Goal: Task Accomplishment & Management: Manage account settings

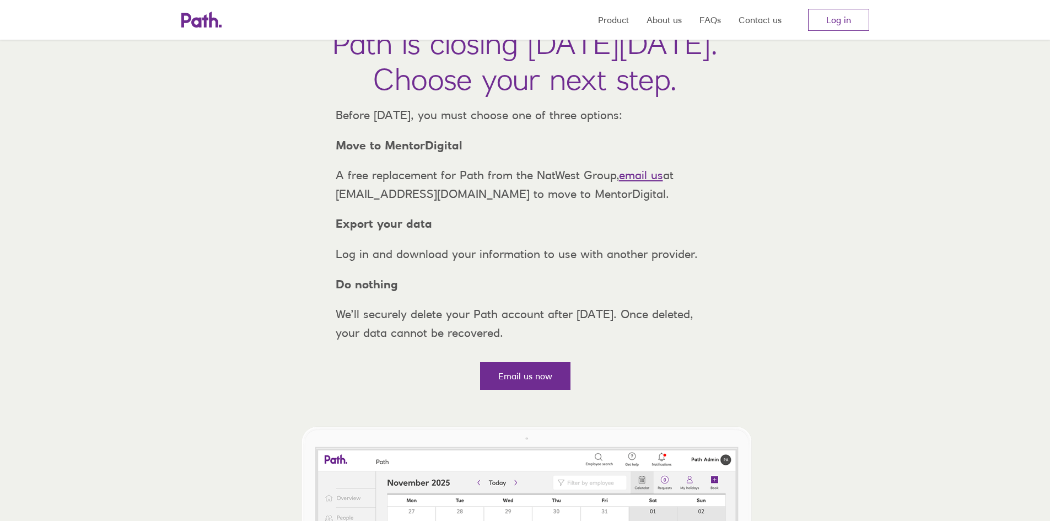
scroll to position [221, 0]
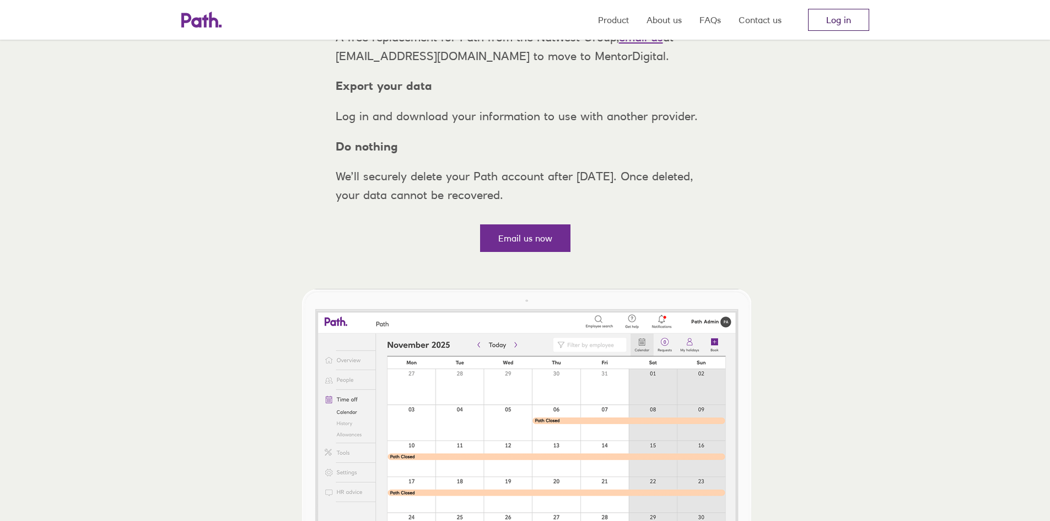
click at [834, 15] on link "Log in" at bounding box center [838, 20] width 61 height 22
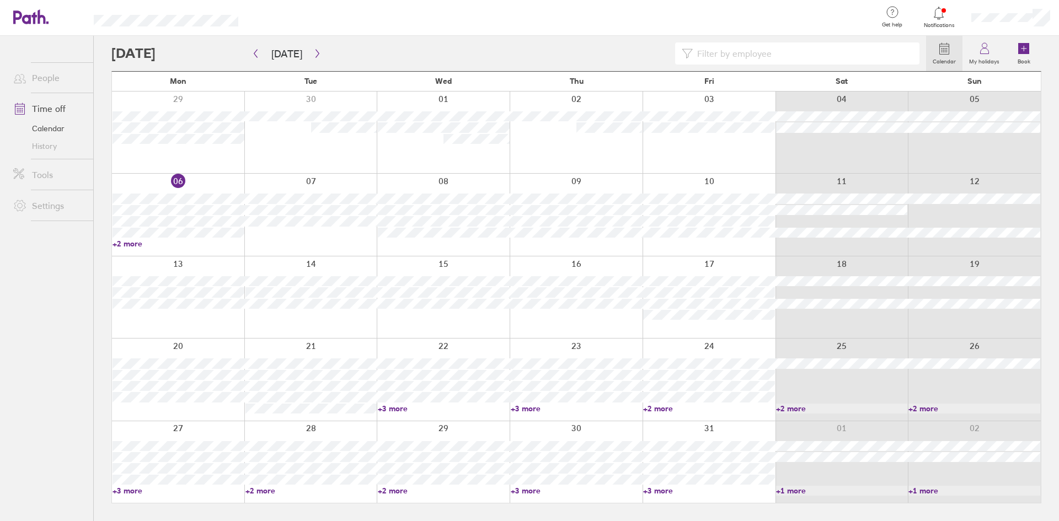
click at [713, 431] on div at bounding box center [708, 462] width 133 height 82
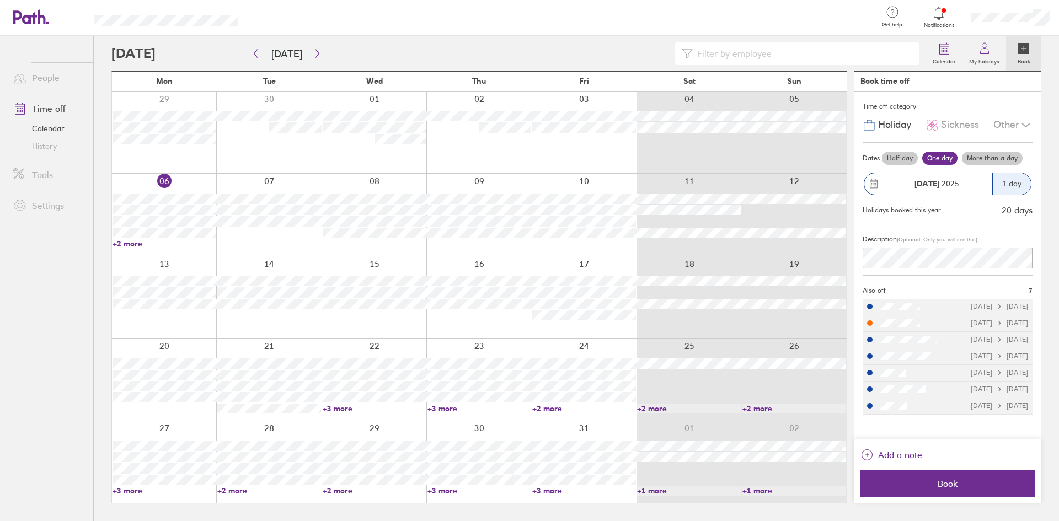
click at [604, 50] on div at bounding box center [518, 53] width 814 height 22
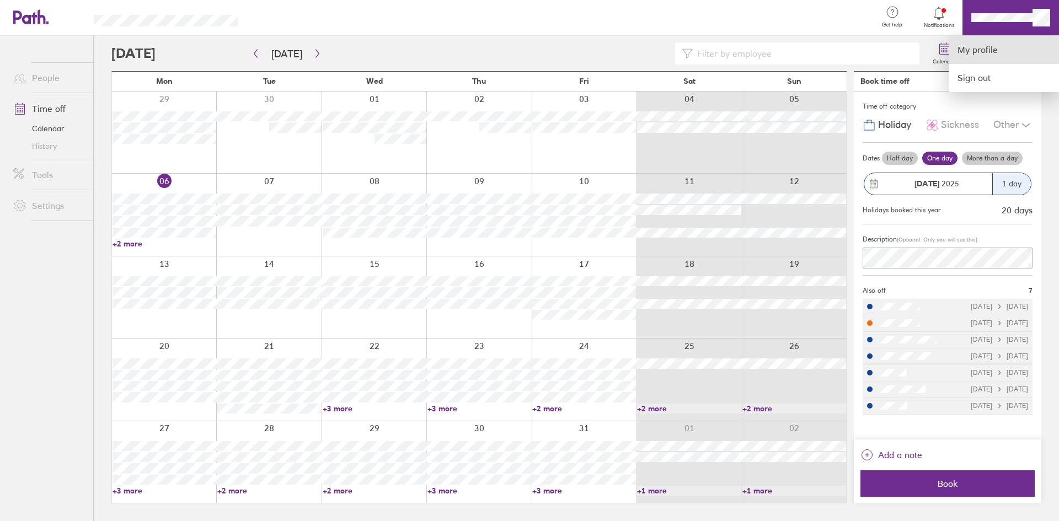
click at [989, 57] on link "My profile" at bounding box center [1003, 50] width 110 height 28
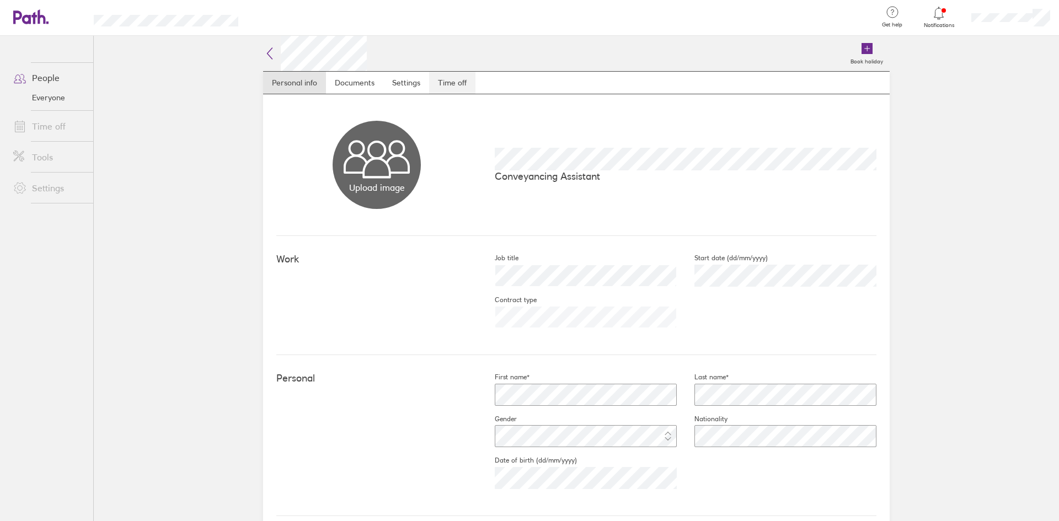
click at [448, 76] on link "Time off" at bounding box center [452, 83] width 46 height 22
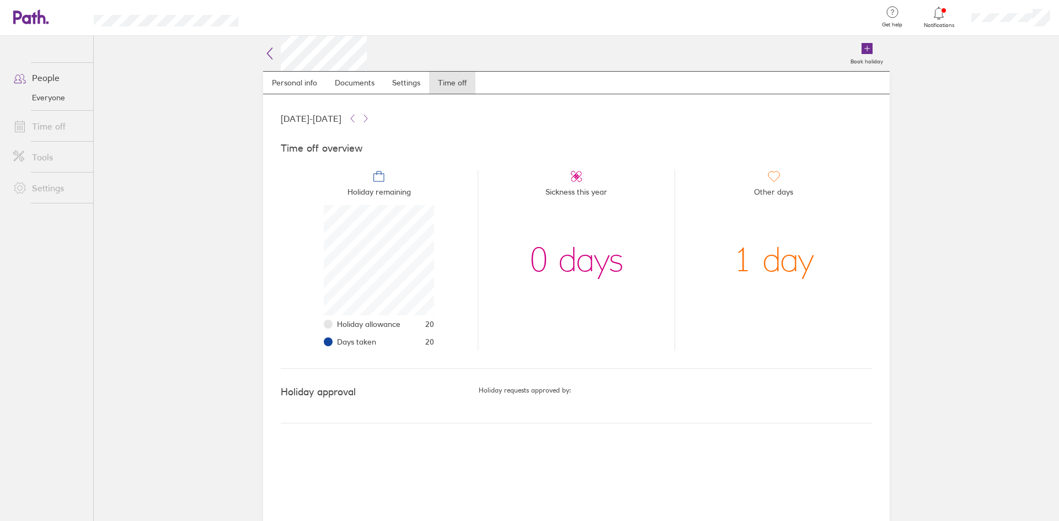
scroll to position [110, 110]
click at [370, 121] on icon at bounding box center [365, 118] width 9 height 9
click at [270, 51] on icon at bounding box center [269, 53] width 5 height 11
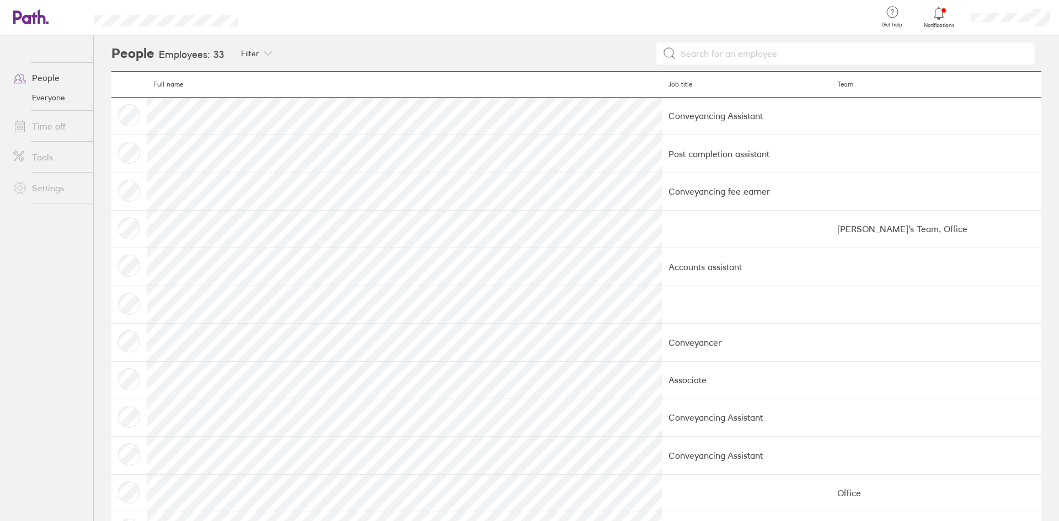
click at [35, 12] on icon at bounding box center [25, 16] width 24 height 13
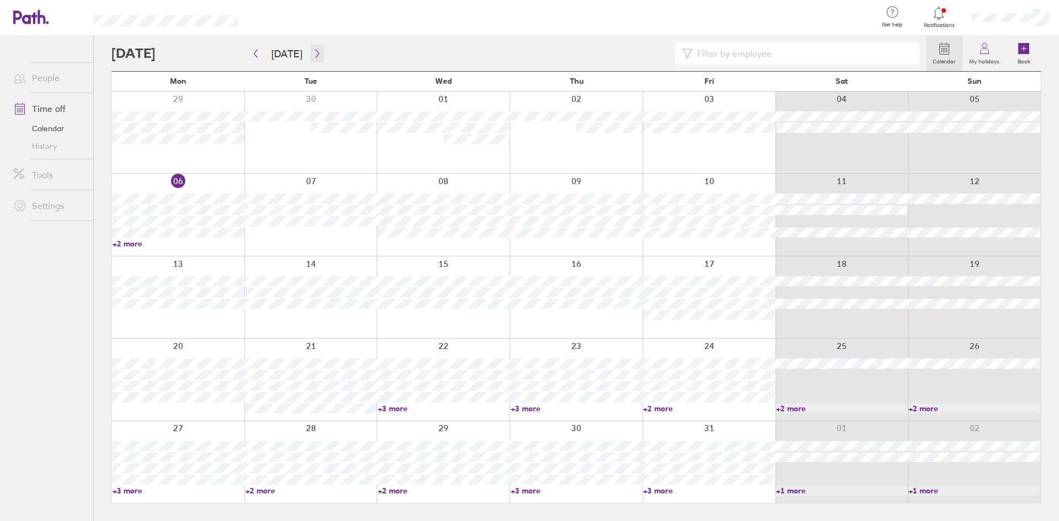
click at [318, 55] on icon "button" at bounding box center [317, 53] width 8 height 9
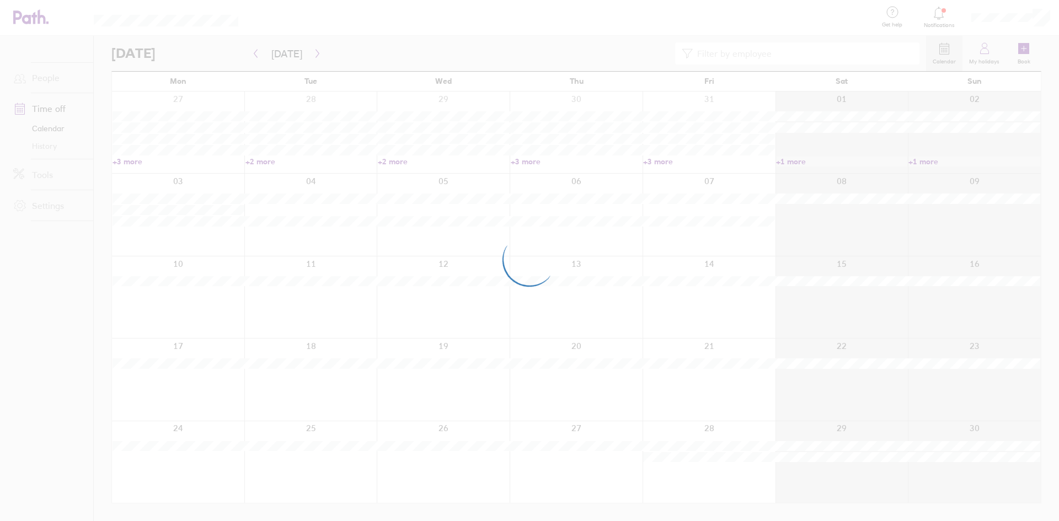
click at [318, 55] on div at bounding box center [529, 260] width 1059 height 521
click at [314, 55] on div at bounding box center [529, 260] width 1059 height 521
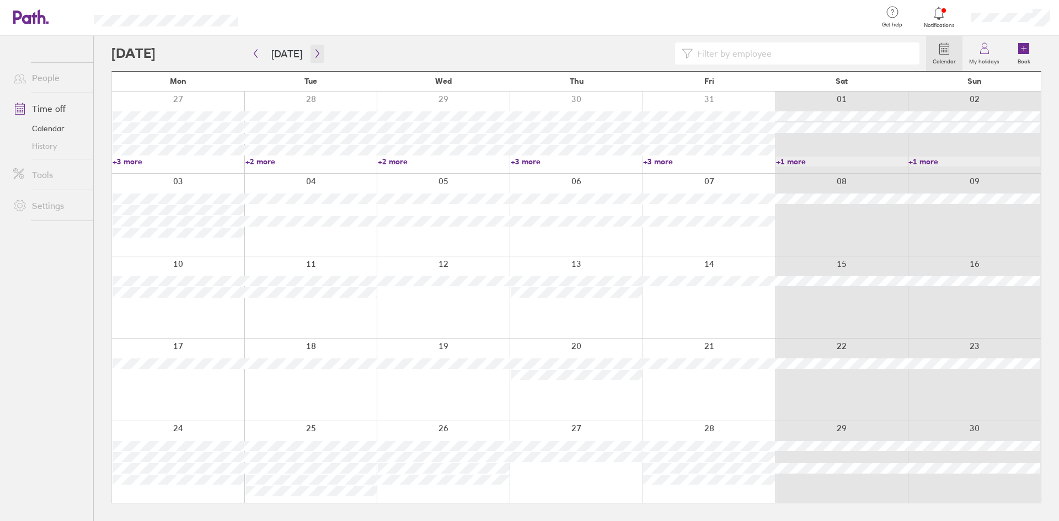
click at [315, 55] on icon "button" at bounding box center [316, 54] width 3 height 8
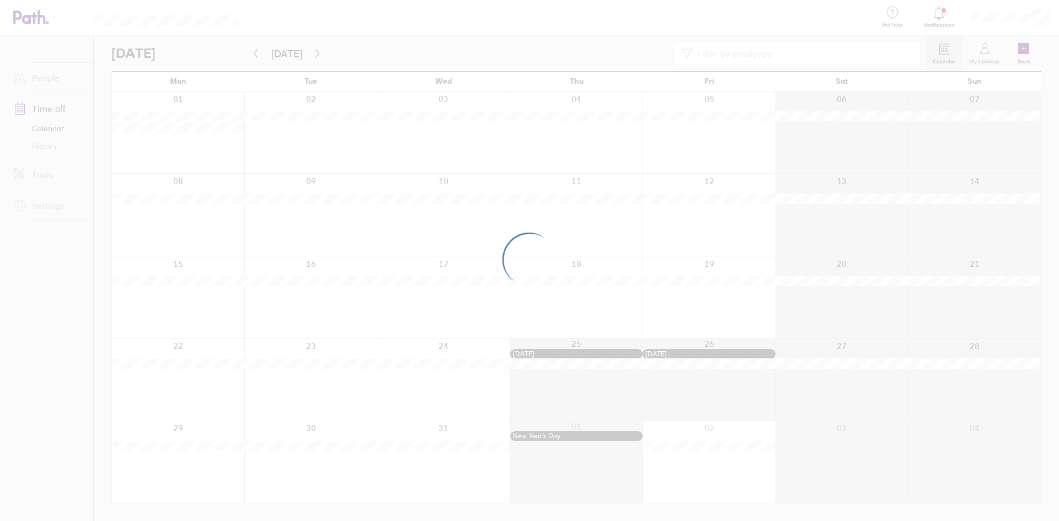
click at [314, 55] on div at bounding box center [529, 260] width 1059 height 521
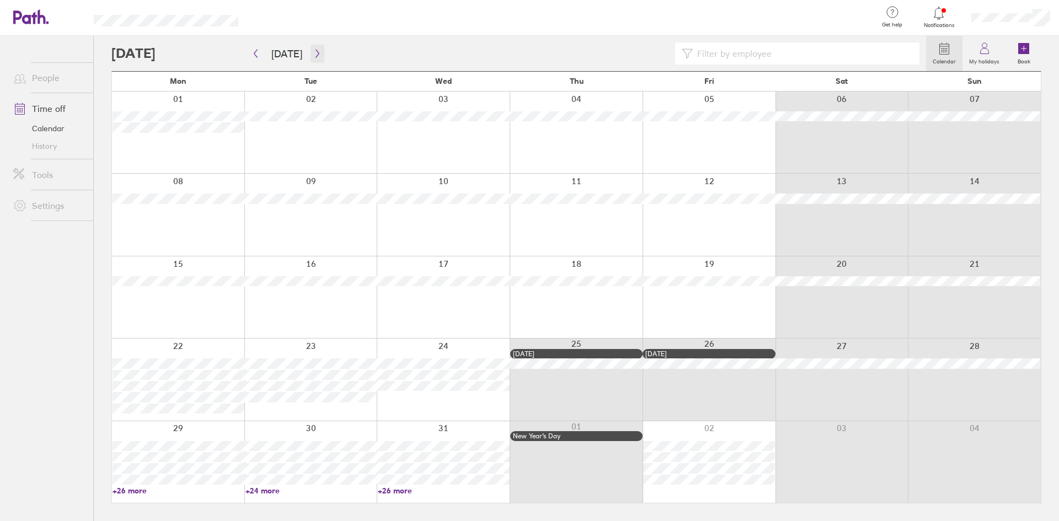
click at [310, 56] on button "button" at bounding box center [317, 54] width 14 height 18
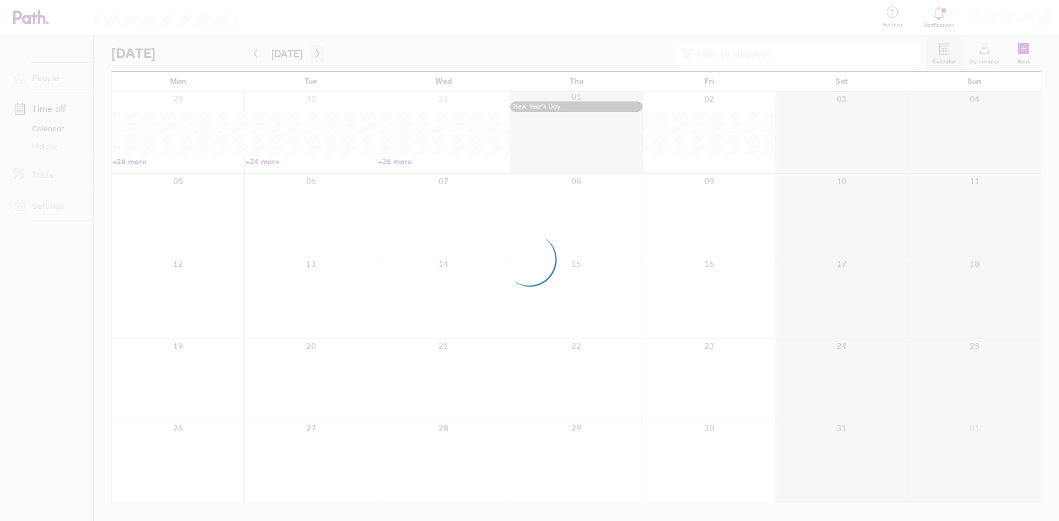
click at [310, 56] on div at bounding box center [529, 260] width 1059 height 521
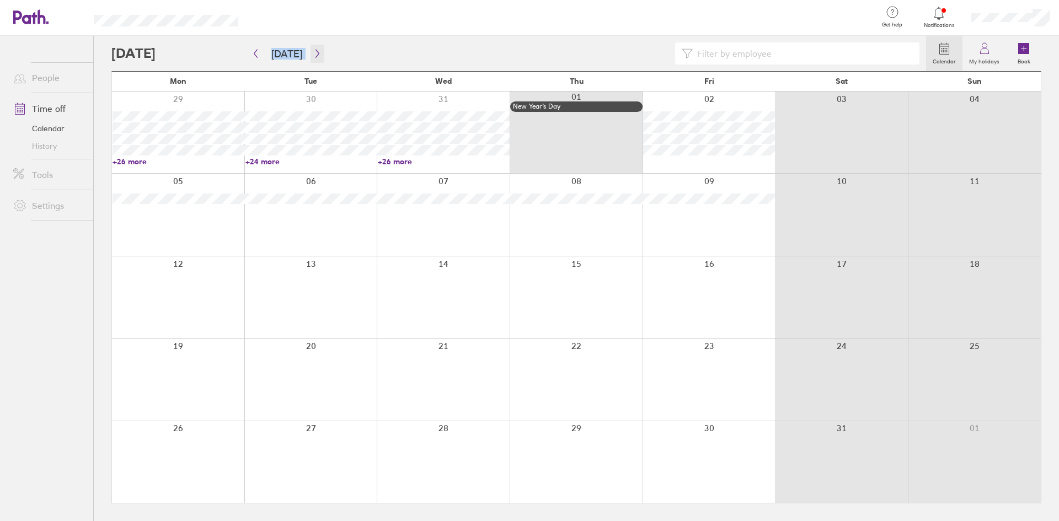
click at [313, 56] on icon "button" at bounding box center [317, 53] width 8 height 9
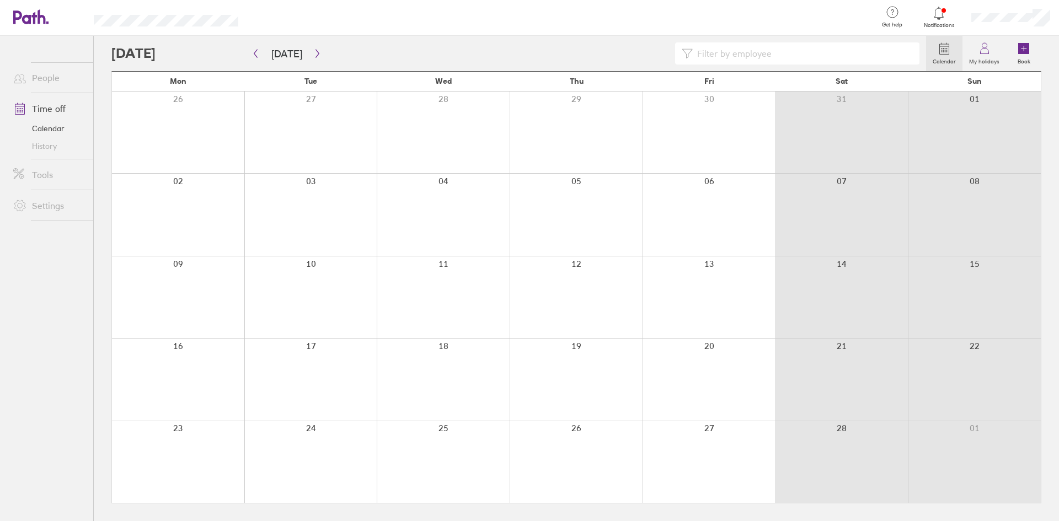
click at [345, 52] on div at bounding box center [518, 53] width 814 height 22
click at [315, 55] on icon "button" at bounding box center [317, 53] width 8 height 9
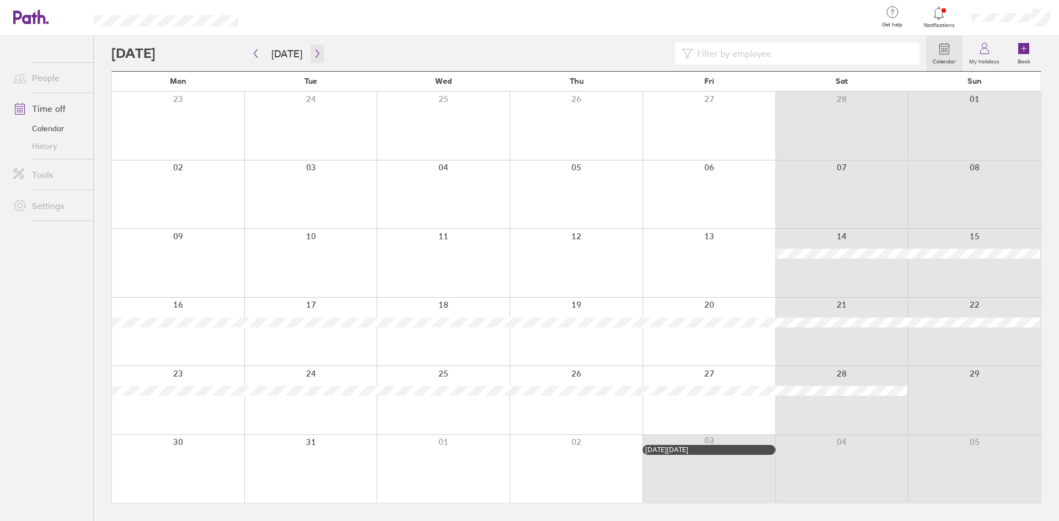
click at [315, 55] on icon "button" at bounding box center [317, 53] width 8 height 9
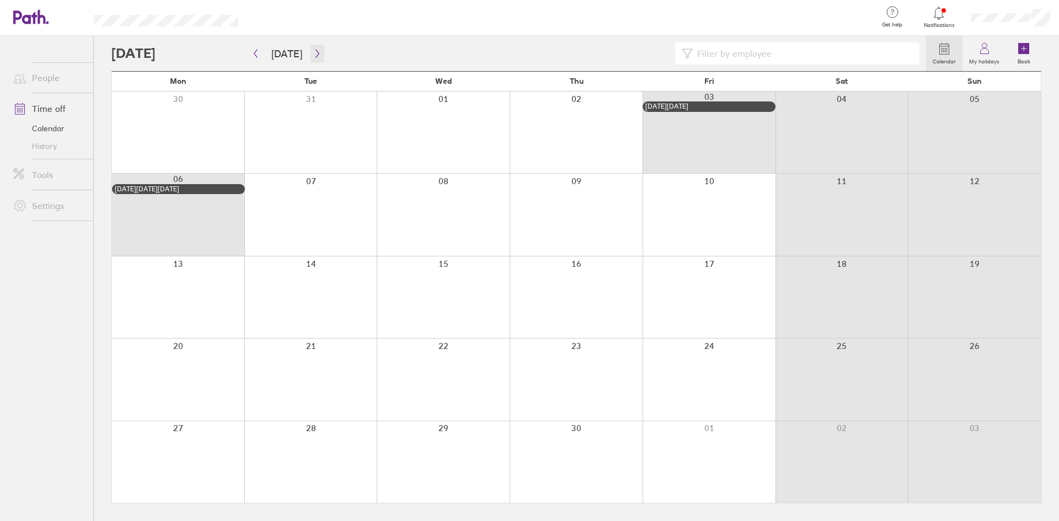
click at [315, 55] on icon "button" at bounding box center [317, 53] width 8 height 9
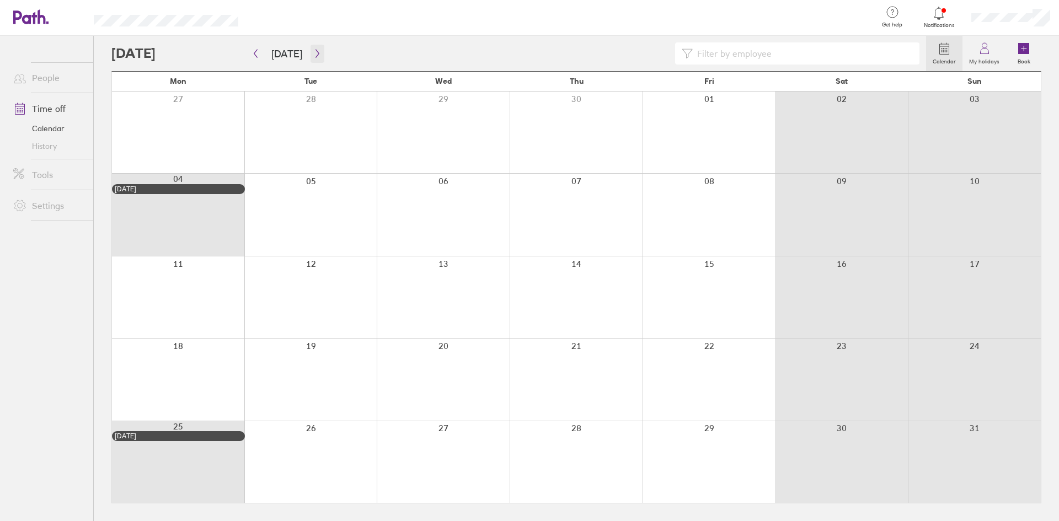
click at [315, 55] on icon "button" at bounding box center [317, 53] width 8 height 9
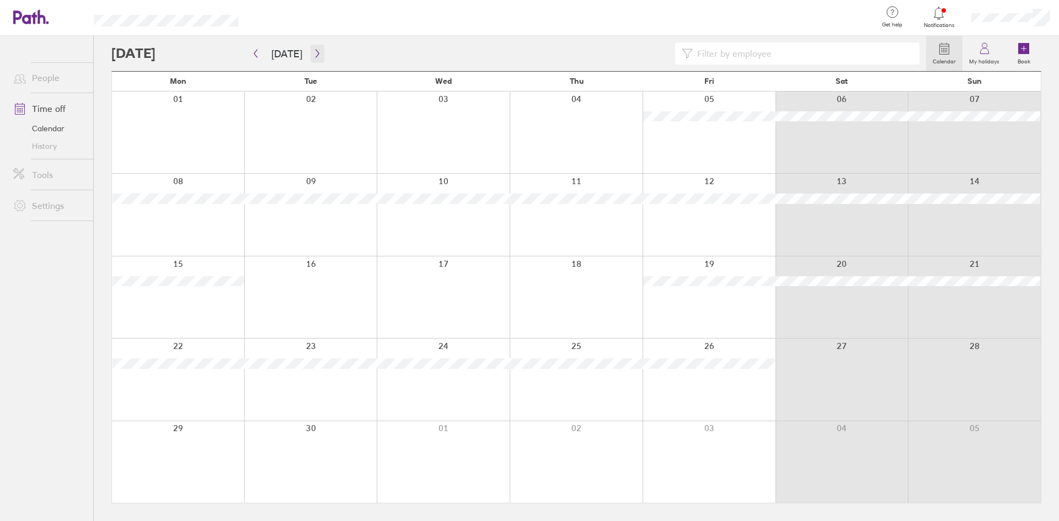
click at [315, 55] on icon "button" at bounding box center [317, 53] width 8 height 9
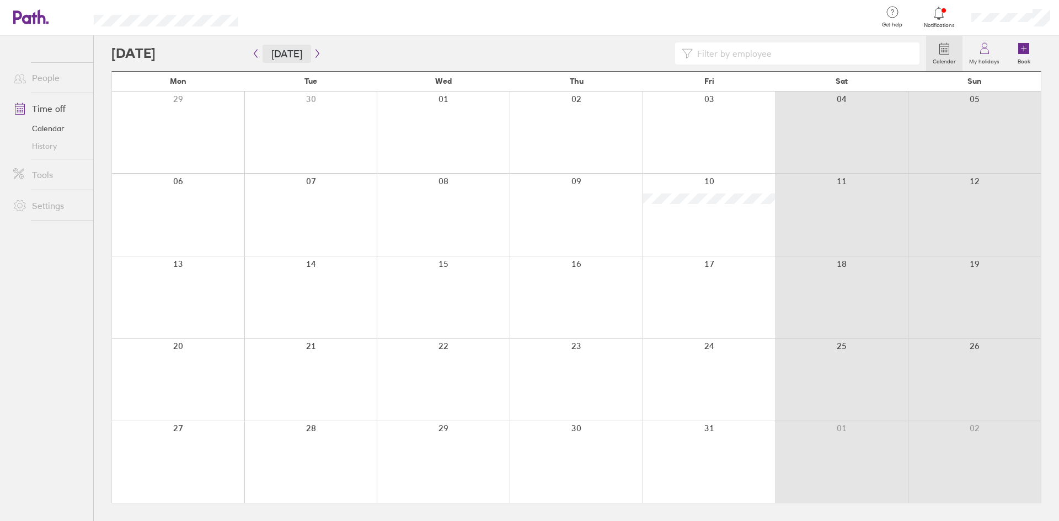
click at [306, 51] on button "Today" at bounding box center [286, 54] width 49 height 18
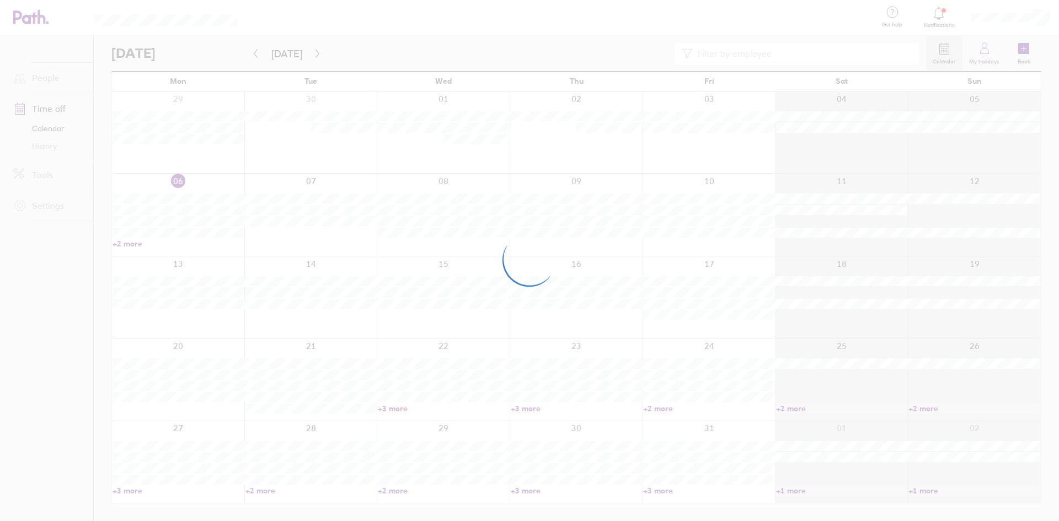
click at [315, 52] on div at bounding box center [529, 260] width 1059 height 521
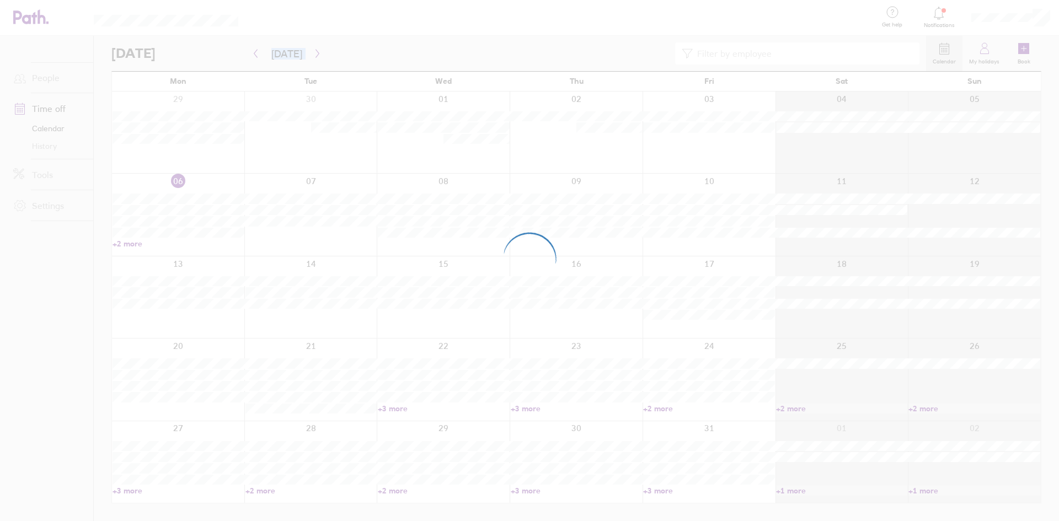
click at [315, 52] on div at bounding box center [529, 260] width 1059 height 521
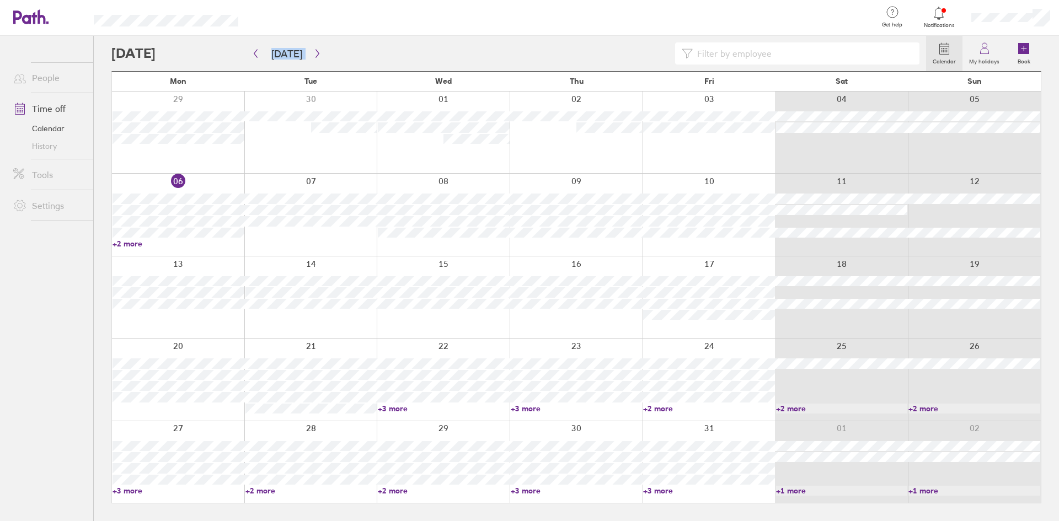
click at [953, 53] on link "Calendar" at bounding box center [944, 53] width 36 height 35
click at [315, 51] on icon "button" at bounding box center [316, 54] width 3 height 8
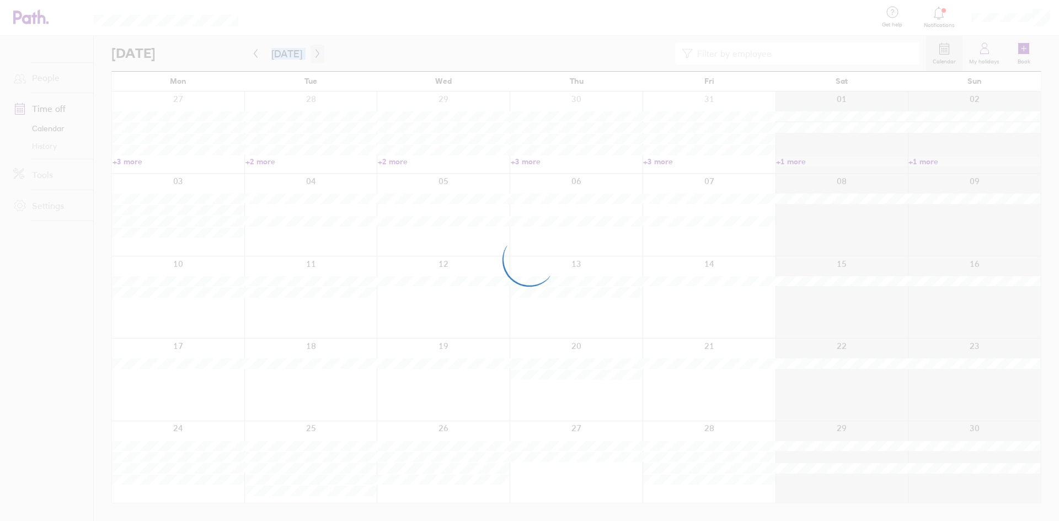
click at [313, 51] on div at bounding box center [529, 260] width 1059 height 521
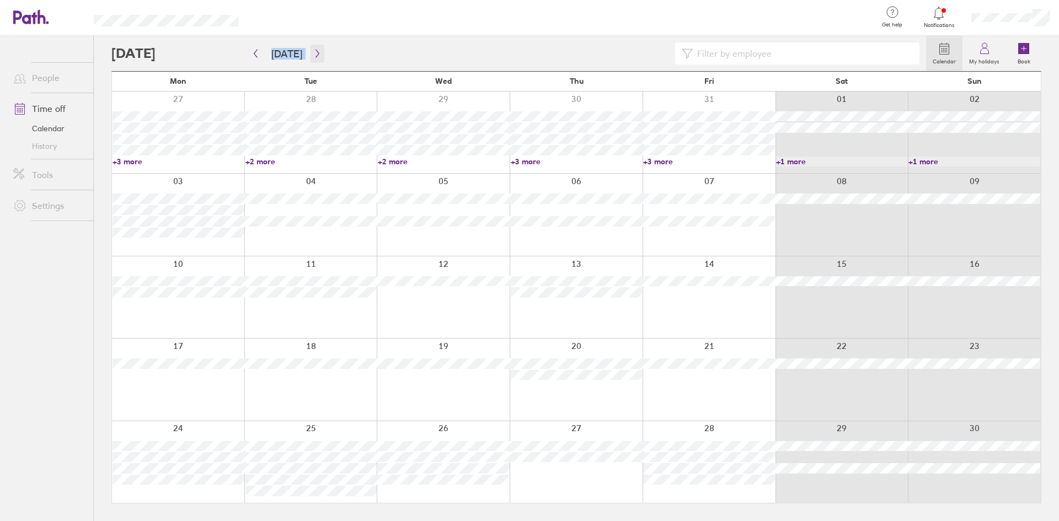
click at [314, 50] on icon "button" at bounding box center [317, 53] width 8 height 9
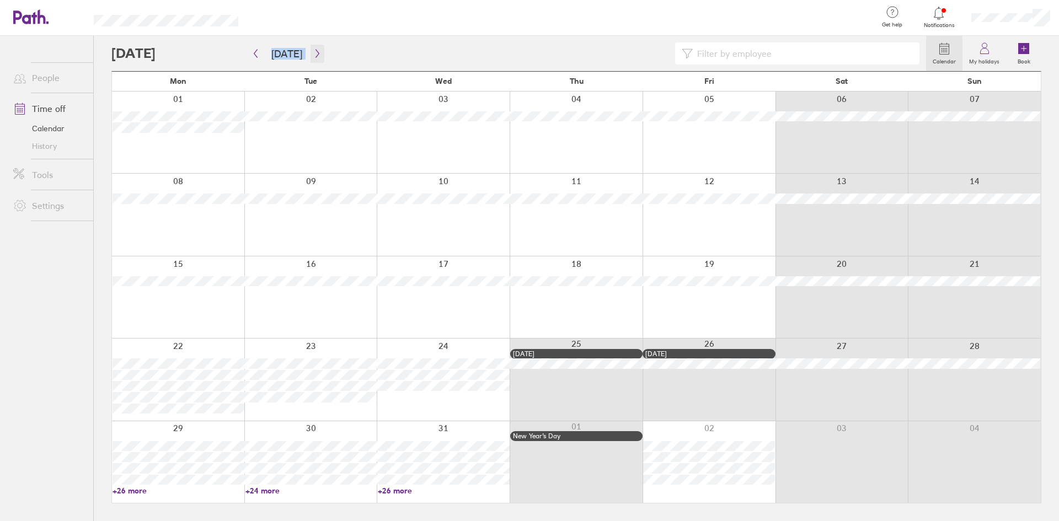
click at [314, 53] on icon "button" at bounding box center [317, 53] width 8 height 9
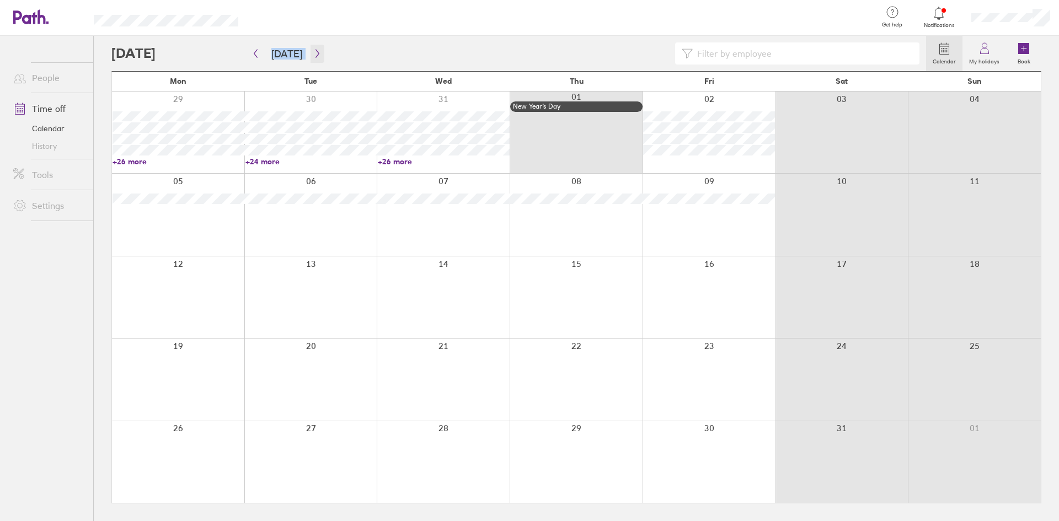
click at [314, 53] on icon "button" at bounding box center [317, 53] width 8 height 9
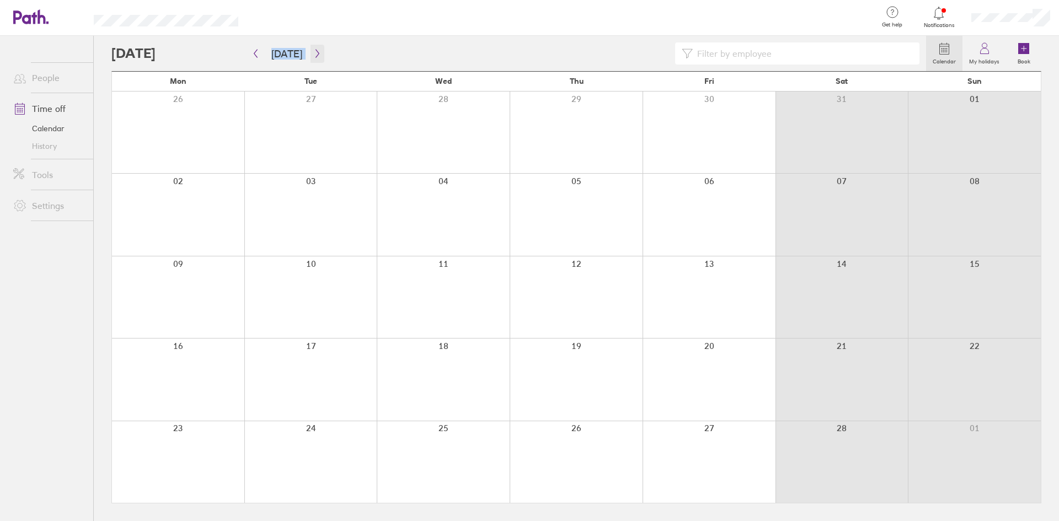
click at [314, 53] on icon "button" at bounding box center [317, 53] width 8 height 9
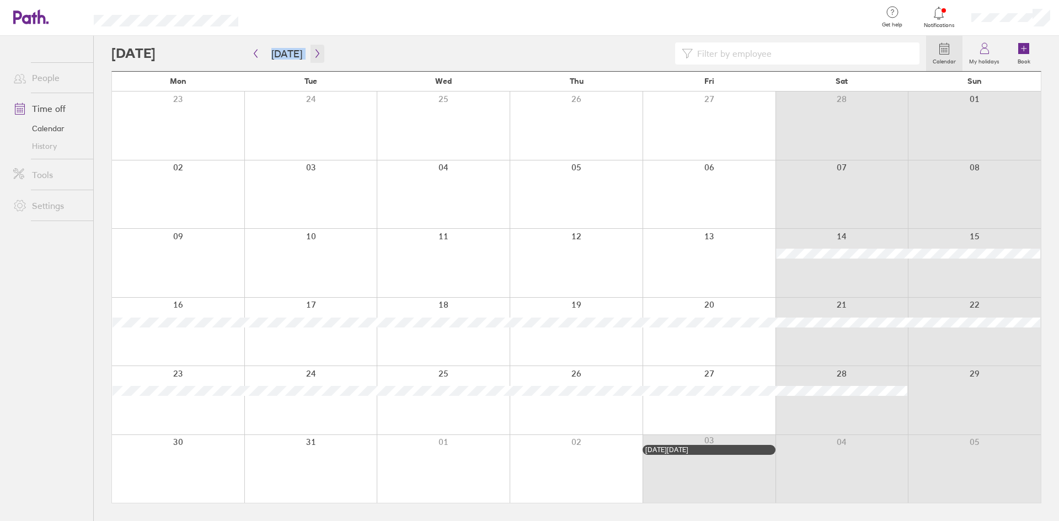
click at [314, 53] on icon "button" at bounding box center [317, 53] width 8 height 9
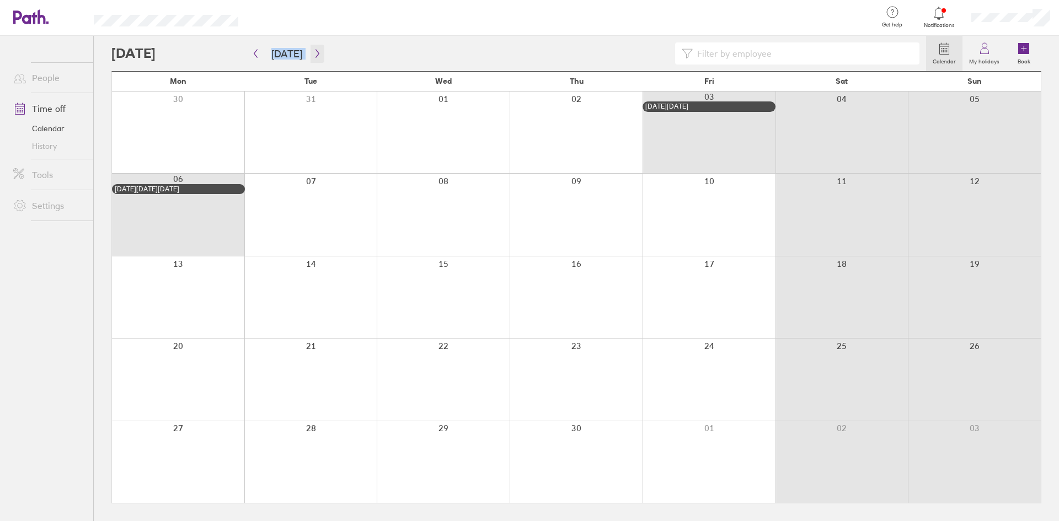
click at [314, 53] on icon "button" at bounding box center [317, 53] width 8 height 9
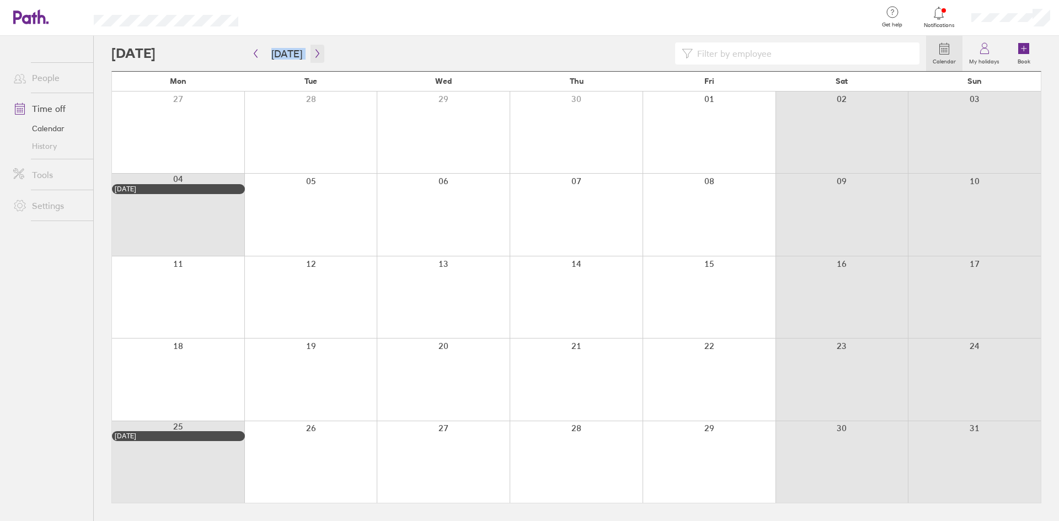
click at [314, 53] on icon "button" at bounding box center [317, 53] width 8 height 9
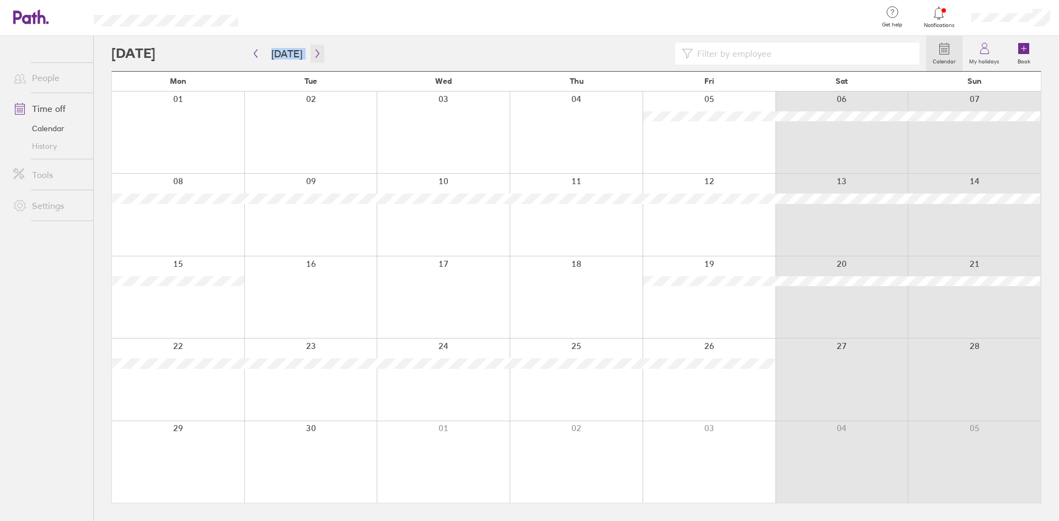
click at [314, 53] on icon "button" at bounding box center [317, 53] width 8 height 9
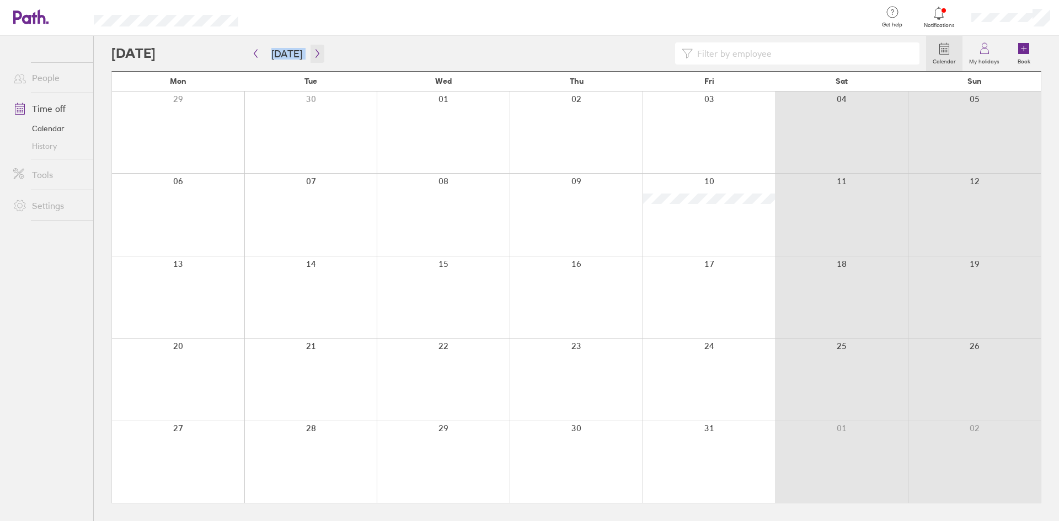
click at [314, 53] on icon "button" at bounding box center [317, 53] width 8 height 9
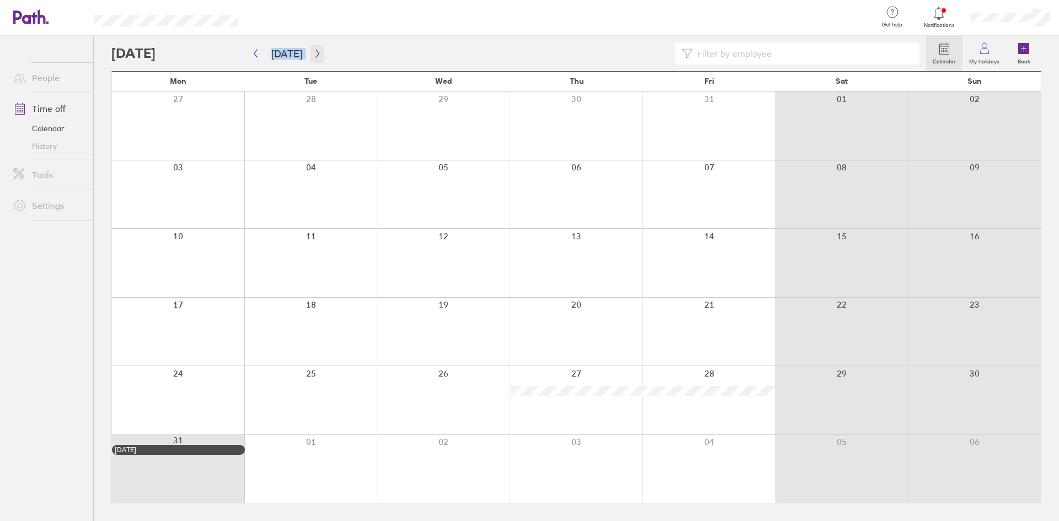
click at [314, 53] on icon "button" at bounding box center [317, 53] width 8 height 9
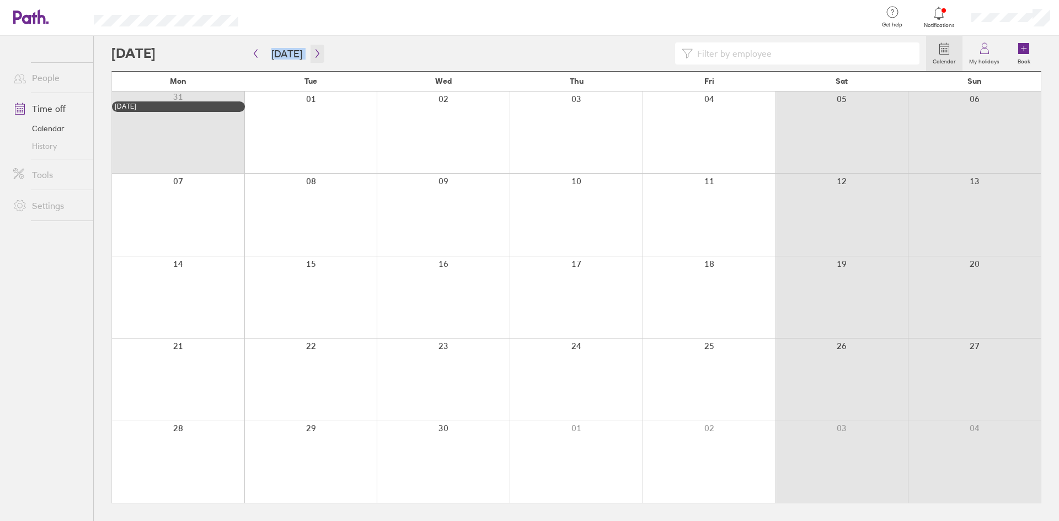
click at [314, 53] on icon "button" at bounding box center [317, 53] width 8 height 9
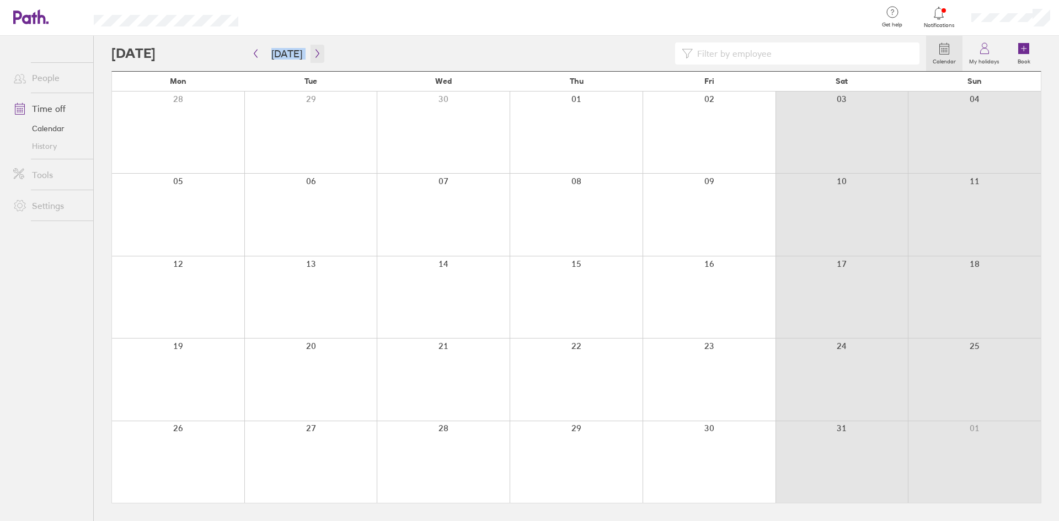
click at [314, 53] on icon "button" at bounding box center [317, 53] width 8 height 9
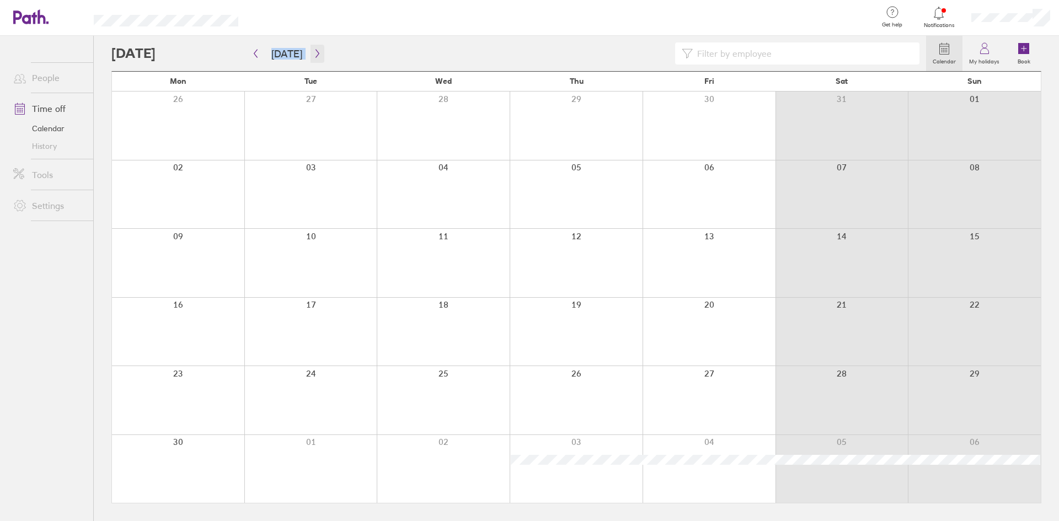
click at [314, 53] on icon "button" at bounding box center [317, 53] width 8 height 9
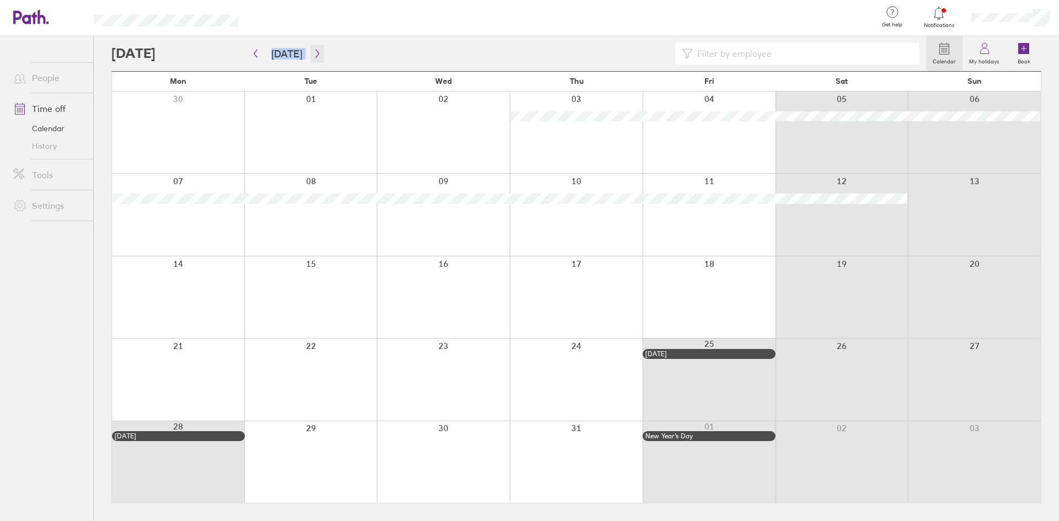
click at [314, 54] on icon "button" at bounding box center [317, 53] width 8 height 9
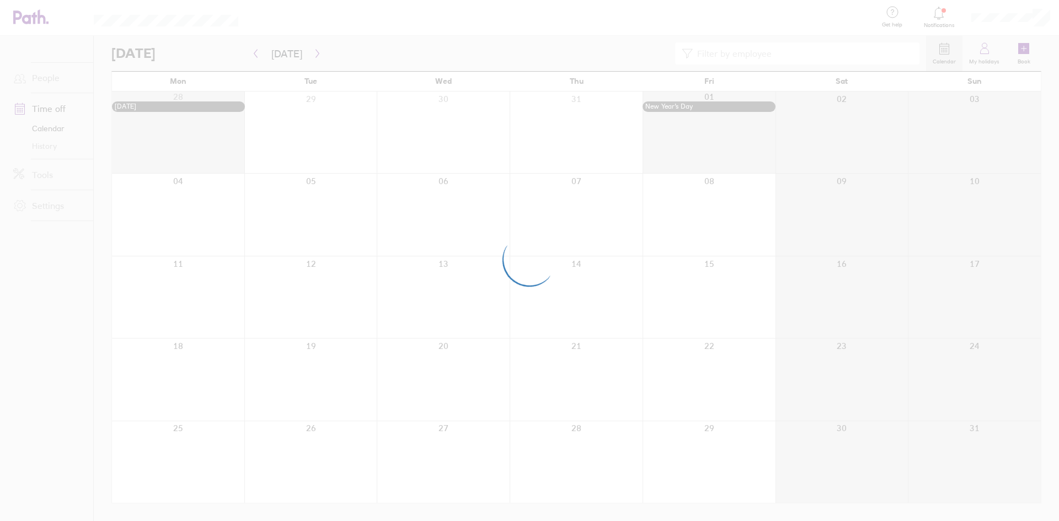
click at [453, 53] on div at bounding box center [529, 260] width 1059 height 521
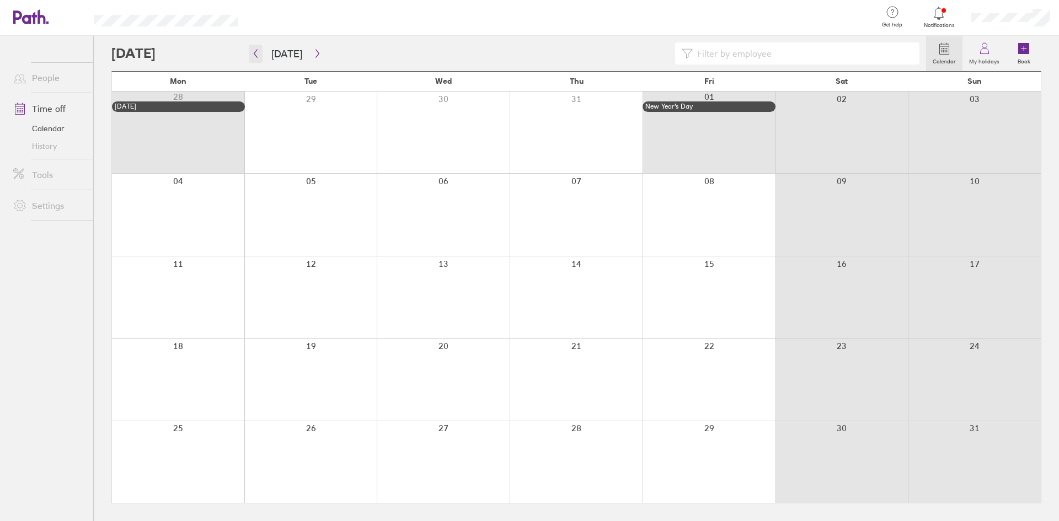
click at [250, 52] on button "button" at bounding box center [256, 54] width 14 height 18
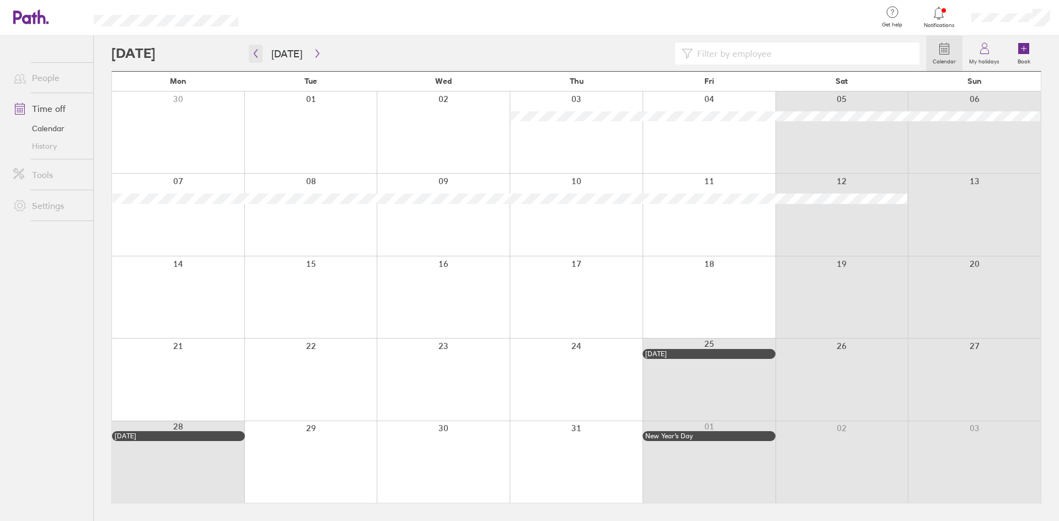
click at [259, 57] on icon "button" at bounding box center [255, 53] width 8 height 9
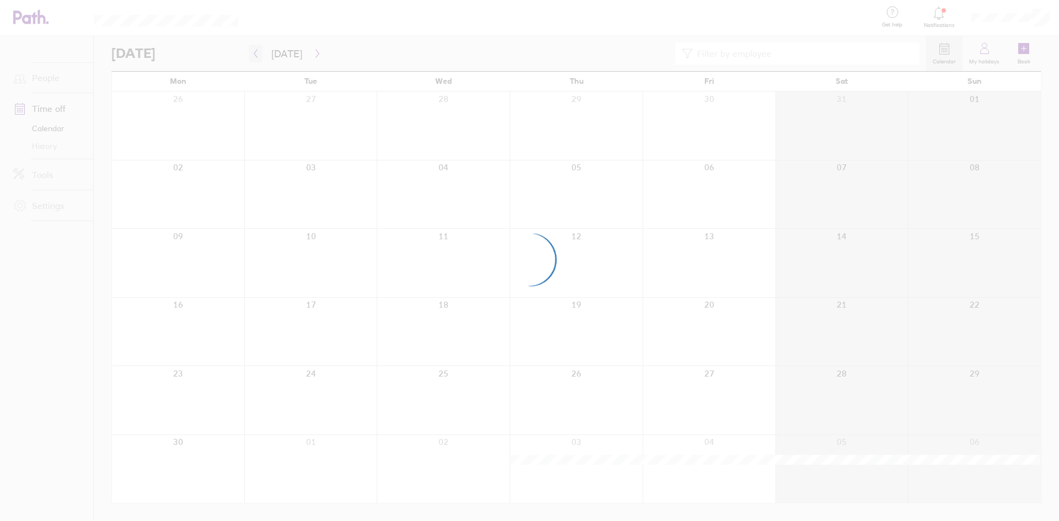
click at [259, 57] on div at bounding box center [529, 260] width 1059 height 521
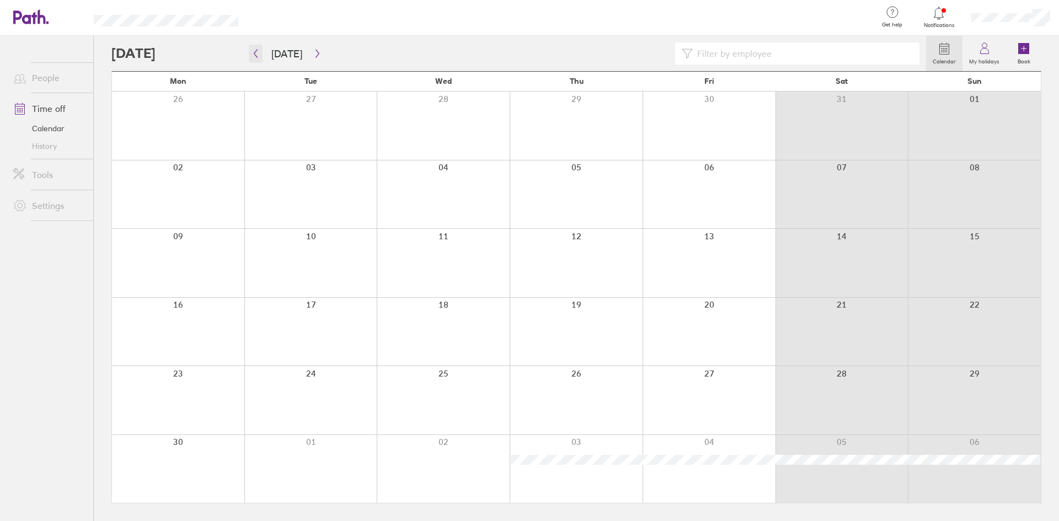
click at [259, 57] on icon "button" at bounding box center [255, 53] width 8 height 9
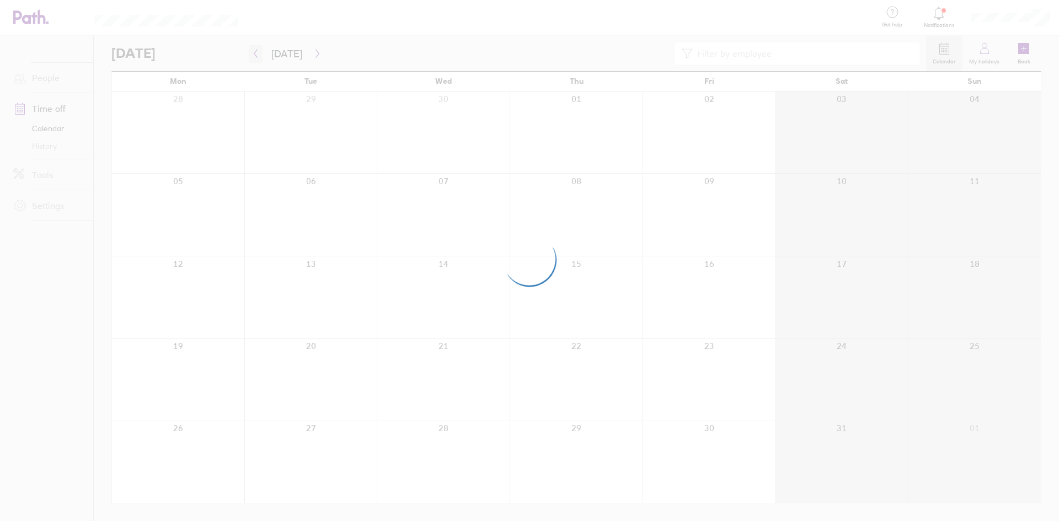
click at [259, 57] on div at bounding box center [529, 260] width 1059 height 521
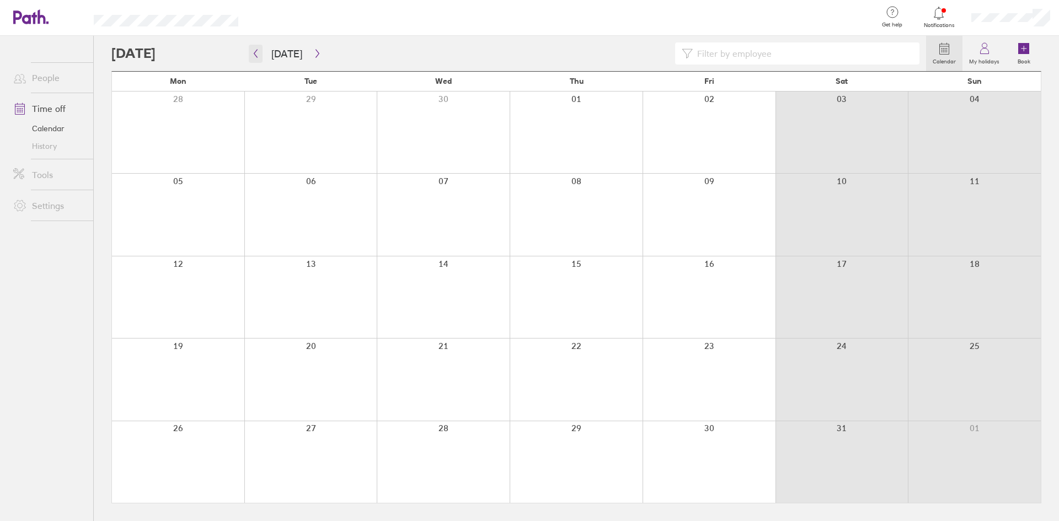
click at [261, 57] on button "button" at bounding box center [256, 54] width 14 height 18
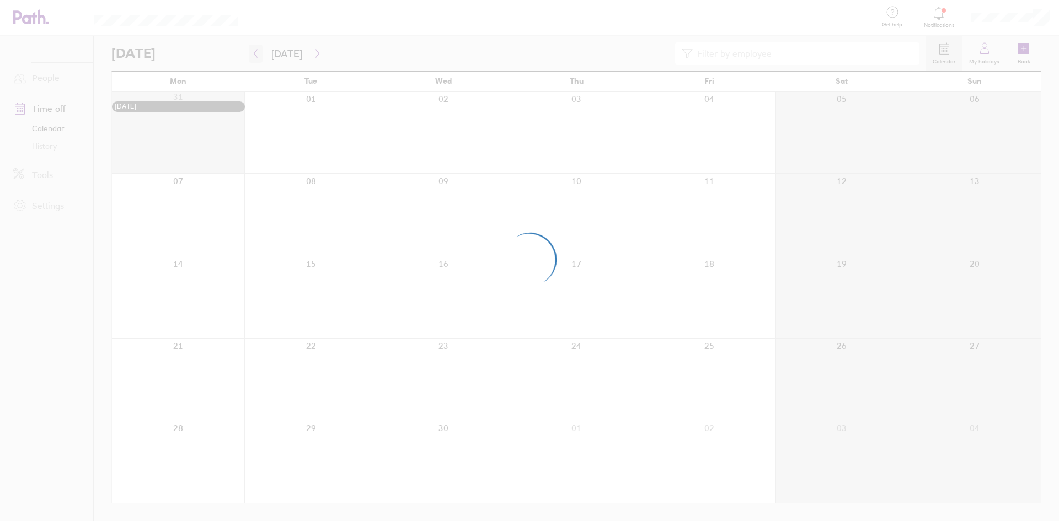
click at [261, 57] on div at bounding box center [529, 260] width 1059 height 521
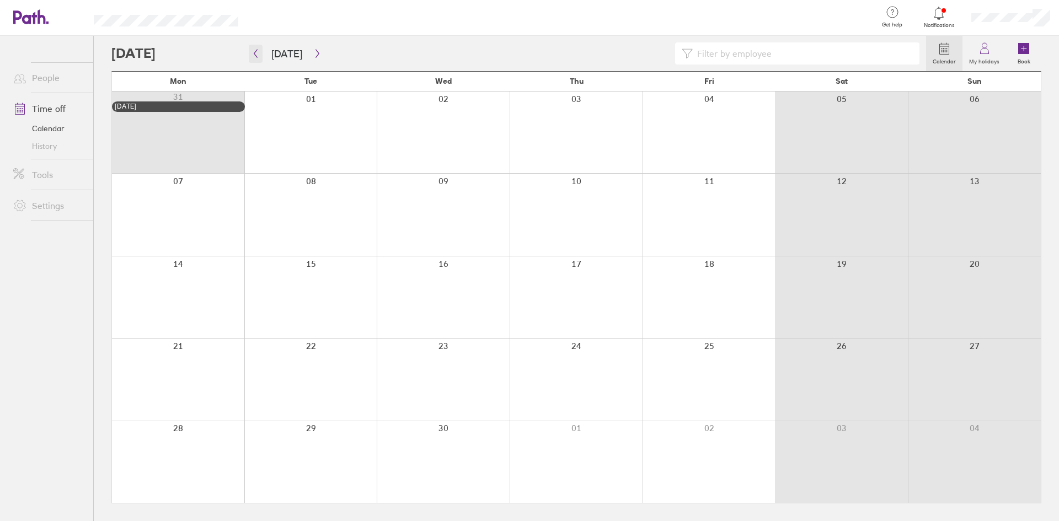
click at [261, 56] on button "button" at bounding box center [256, 54] width 14 height 18
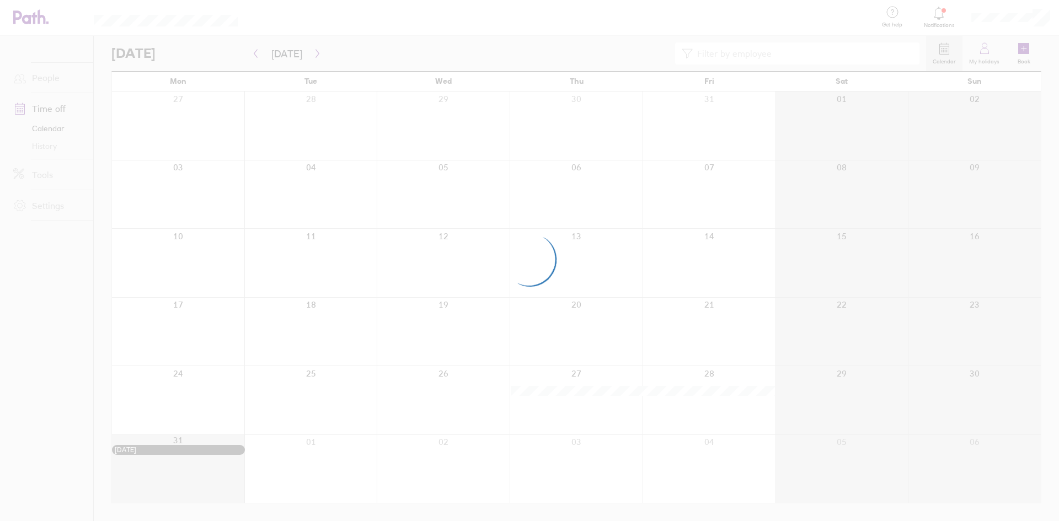
click at [254, 52] on div at bounding box center [529, 260] width 1059 height 521
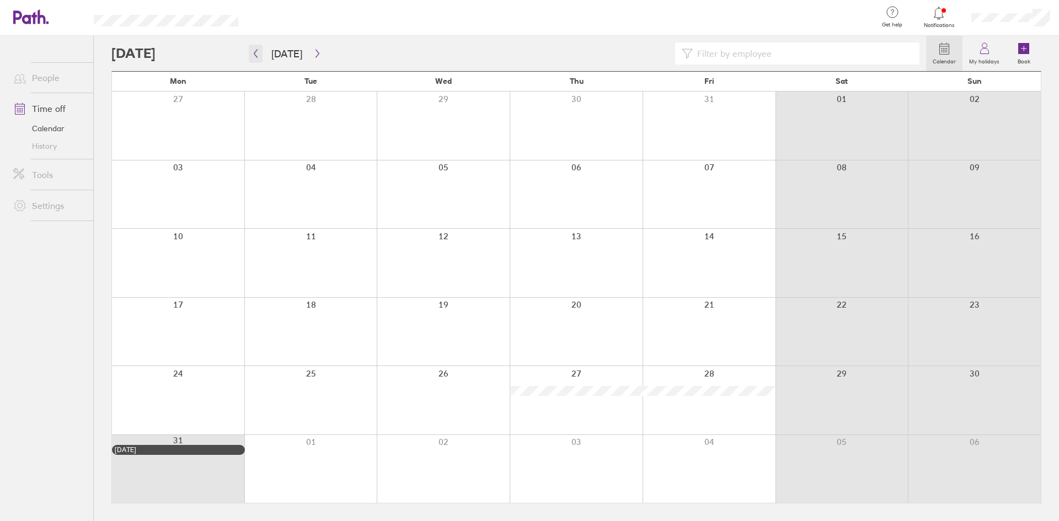
click at [256, 52] on icon "button" at bounding box center [255, 53] width 8 height 9
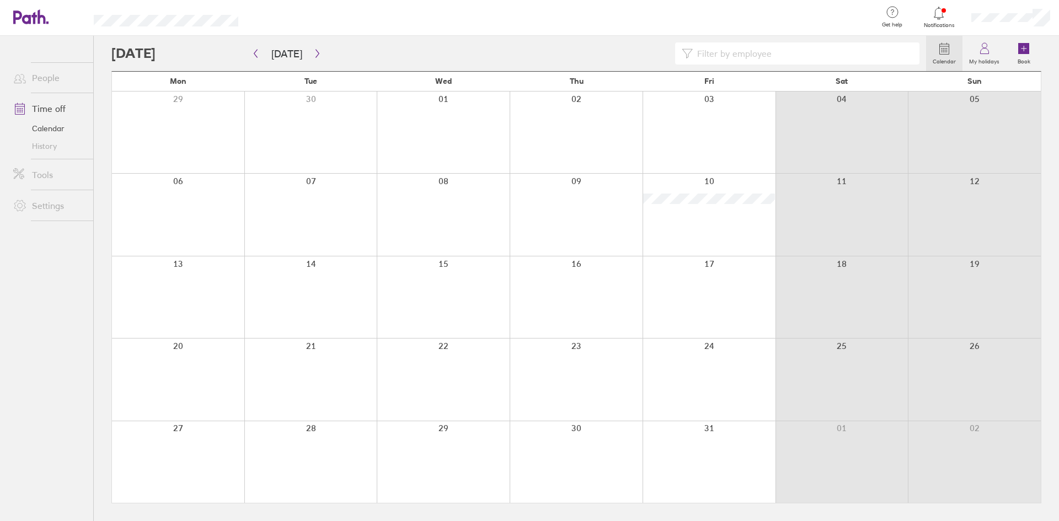
click at [710, 123] on div at bounding box center [708, 133] width 133 height 82
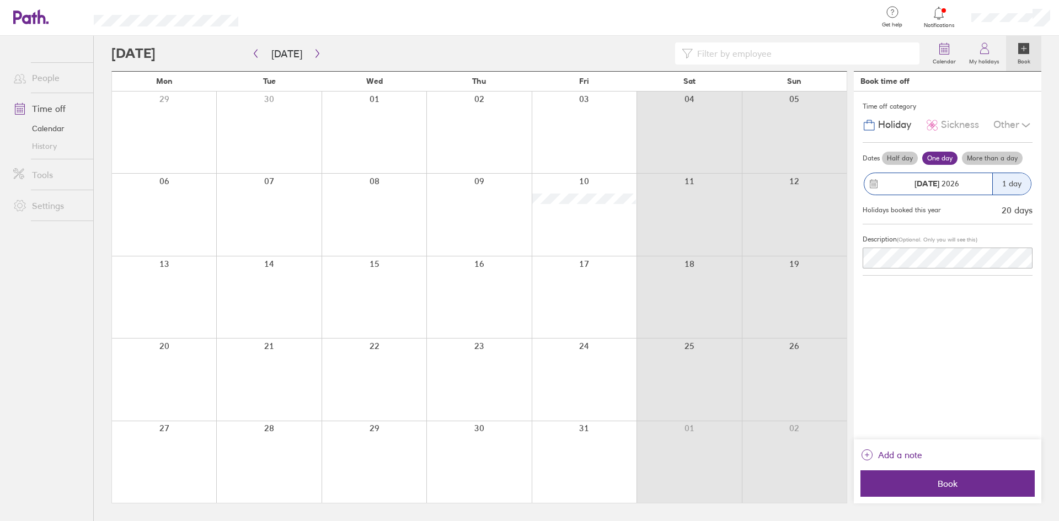
click at [598, 136] on div at bounding box center [583, 133] width 105 height 82
click at [582, 102] on div at bounding box center [583, 133] width 105 height 82
click at [938, 487] on span "Book" at bounding box center [947, 484] width 159 height 10
